Goal: Task Accomplishment & Management: Manage account settings

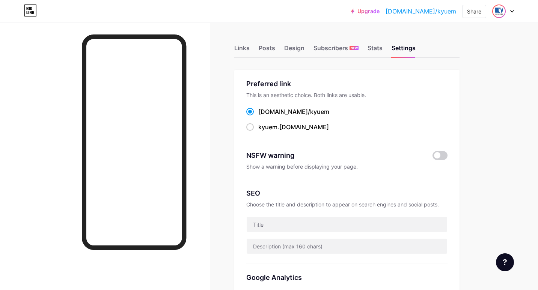
click at [502, 11] on img at bounding box center [498, 11] width 12 height 12
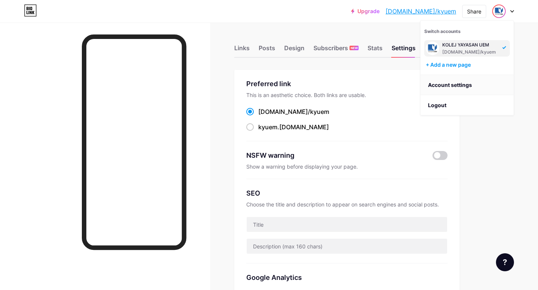
click at [467, 86] on link "Account settings" at bounding box center [466, 85] width 93 height 20
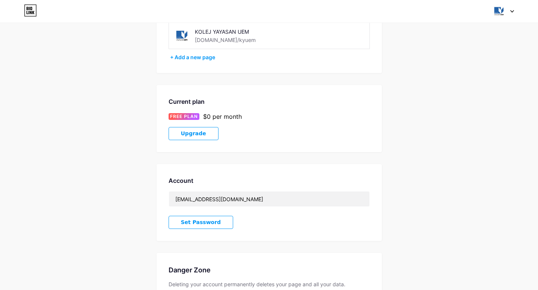
scroll to position [99, 0]
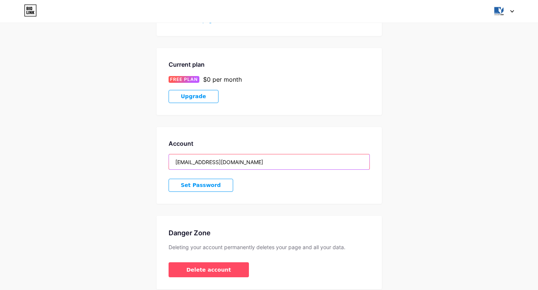
click at [298, 157] on input "[EMAIL_ADDRESS][DOMAIN_NAME]" at bounding box center [269, 162] width 200 height 15
drag, startPoint x: 291, startPoint y: 167, endPoint x: 157, endPoint y: 158, distance: 134.6
click at [157, 158] on div "Account 0356heanzhen@kyuem.edu.my Set Password" at bounding box center [268, 165] width 225 height 77
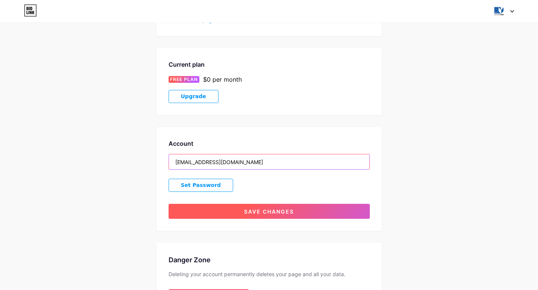
type input "[EMAIL_ADDRESS][DOMAIN_NAME]"
click at [265, 211] on span "Save changes" at bounding box center [269, 212] width 50 height 6
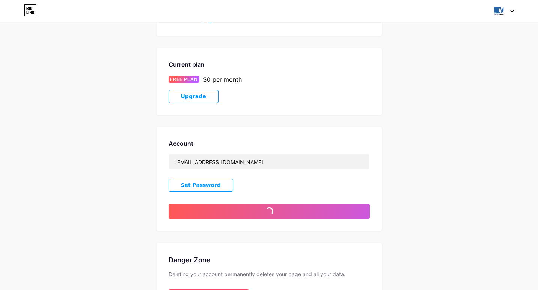
scroll to position [130, 0]
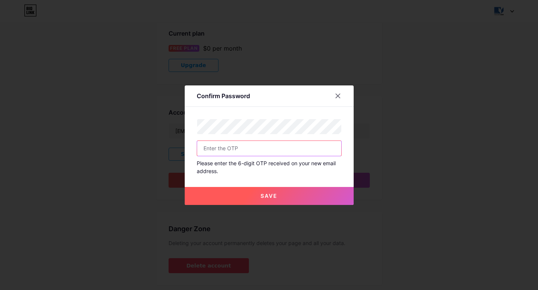
click at [260, 141] on input "text" at bounding box center [269, 148] width 144 height 15
type input "989578"
click at [297, 202] on button "Save" at bounding box center [269, 196] width 169 height 18
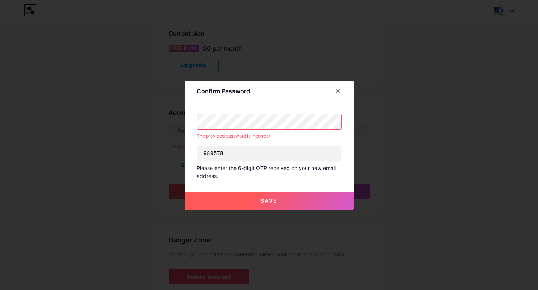
click at [146, 119] on div "Confirm Password The provided password is incorrect. 989578 Please enter the 6-…" at bounding box center [269, 145] width 538 height 290
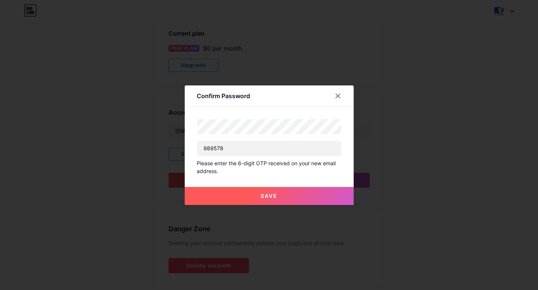
click at [247, 200] on button "Save" at bounding box center [269, 196] width 169 height 18
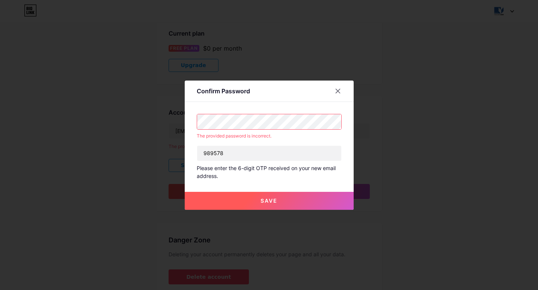
click at [123, 114] on div "Confirm Password The provided password is incorrect. 989578 Please enter the 6-…" at bounding box center [269, 145] width 538 height 290
click at [297, 198] on button "Save" at bounding box center [269, 201] width 169 height 18
click at [340, 89] on icon at bounding box center [338, 91] width 6 height 6
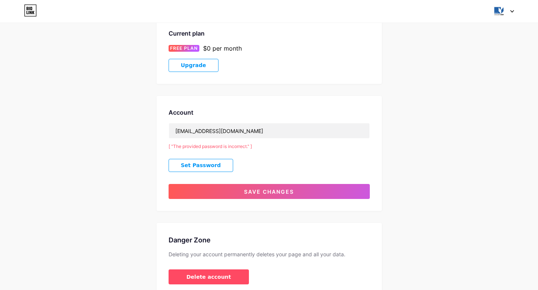
click at [183, 167] on span "Set Password" at bounding box center [201, 165] width 40 height 6
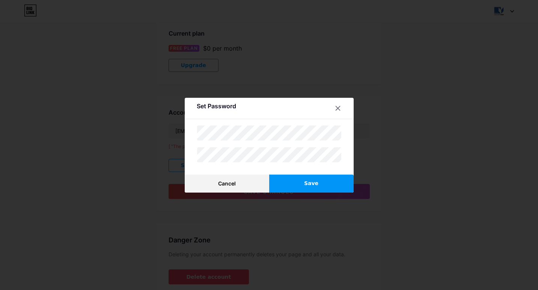
click at [296, 180] on button "Save" at bounding box center [311, 184] width 84 height 18
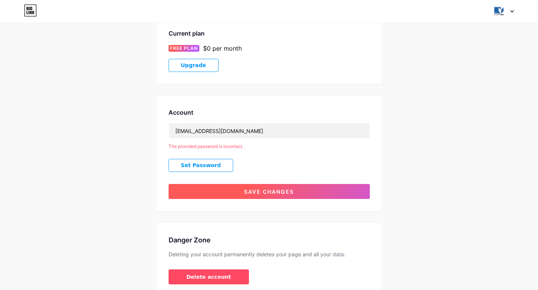
click at [236, 188] on button "Save changes" at bounding box center [268, 191] width 201 height 15
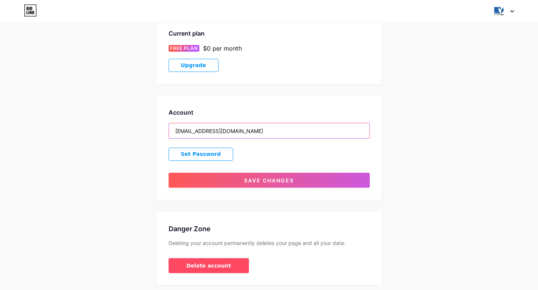
click at [245, 137] on input "[EMAIL_ADDRESS][DOMAIN_NAME]" at bounding box center [269, 130] width 200 height 15
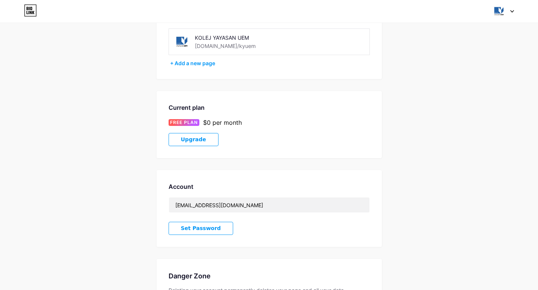
scroll to position [60, 0]
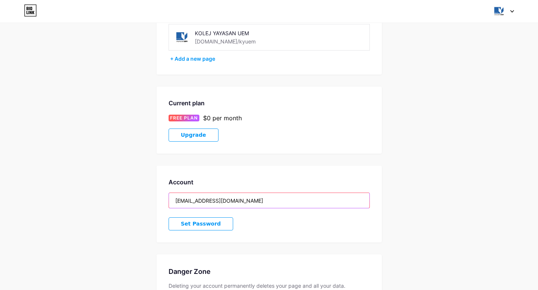
drag, startPoint x: 263, startPoint y: 204, endPoint x: 140, endPoint y: 189, distance: 123.6
click at [140, 189] on div "Account Settings My pages KOLEJ YAYASAN UEM [DOMAIN_NAME]/kyuem + Add a new pag…" at bounding box center [269, 151] width 538 height 354
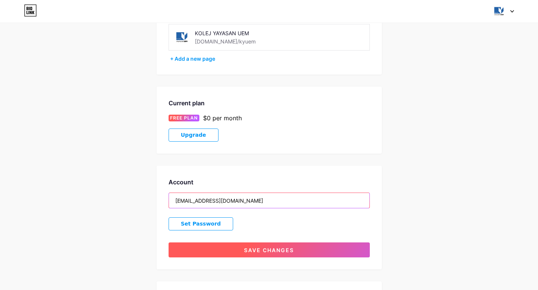
type input "[EMAIL_ADDRESS][DOMAIN_NAME]"
click at [212, 257] on button "Save changes" at bounding box center [268, 250] width 201 height 15
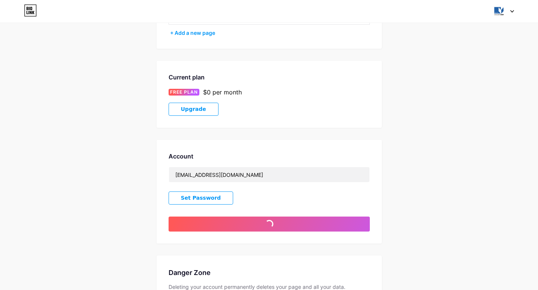
scroll to position [89, 0]
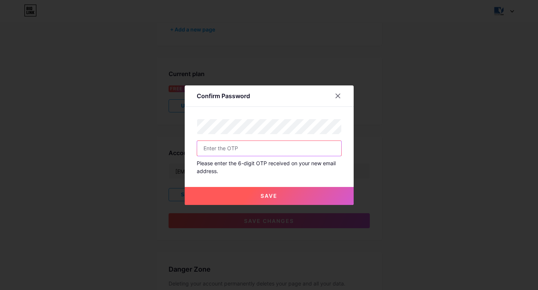
click at [250, 147] on input "text" at bounding box center [269, 148] width 144 height 15
type input "989578"
click at [282, 204] on button "Save" at bounding box center [269, 196] width 169 height 18
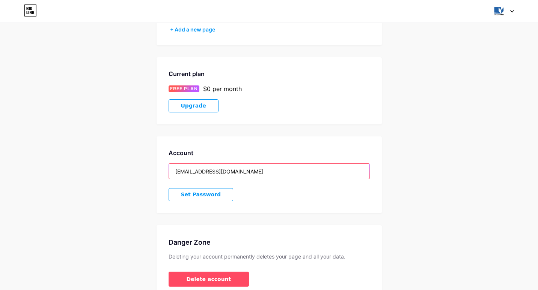
drag, startPoint x: 239, startPoint y: 174, endPoint x: 136, endPoint y: 163, distance: 103.0
click at [136, 163] on div "Account Settings My pages KOLEJ YAYASAN UEM [DOMAIN_NAME]/kyuem + Add a new pag…" at bounding box center [269, 122] width 538 height 354
